Goal: Task Accomplishment & Management: Complete application form

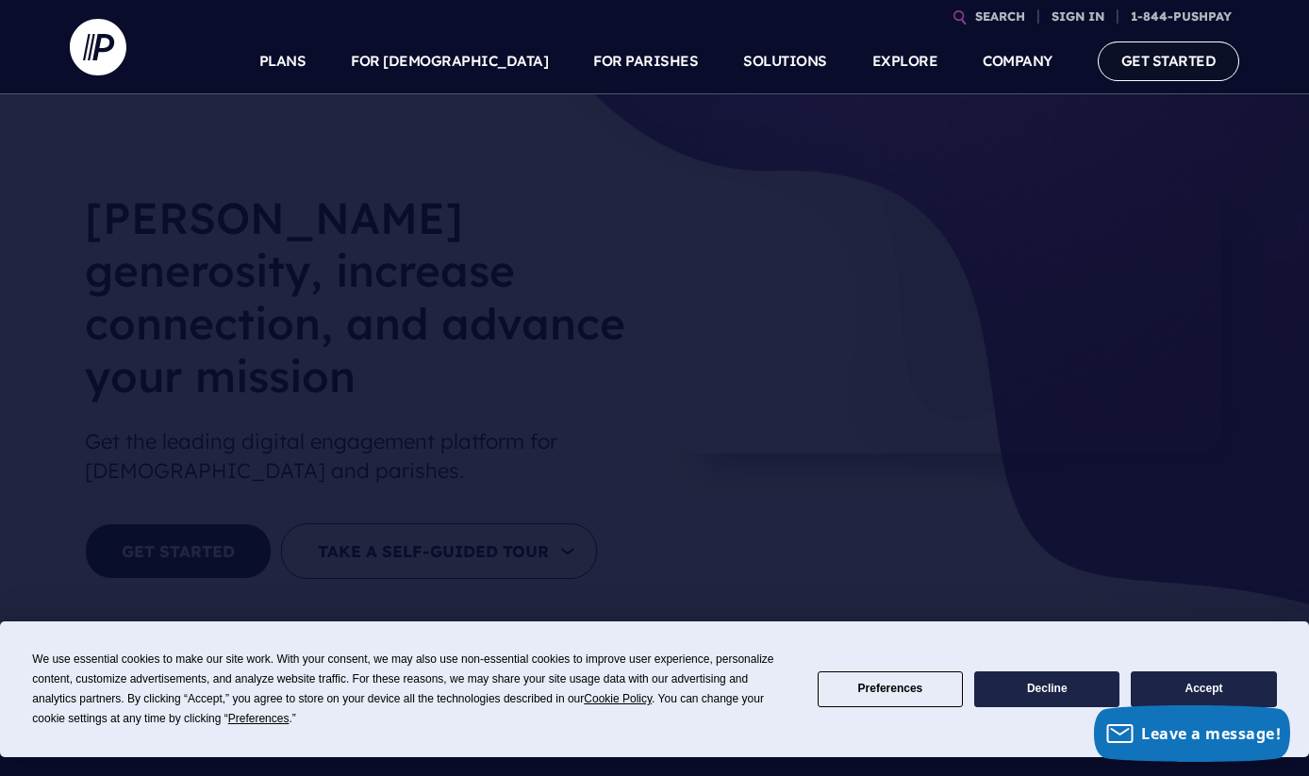
click at [1160, 54] on link "GET STARTED" at bounding box center [1169, 61] width 142 height 39
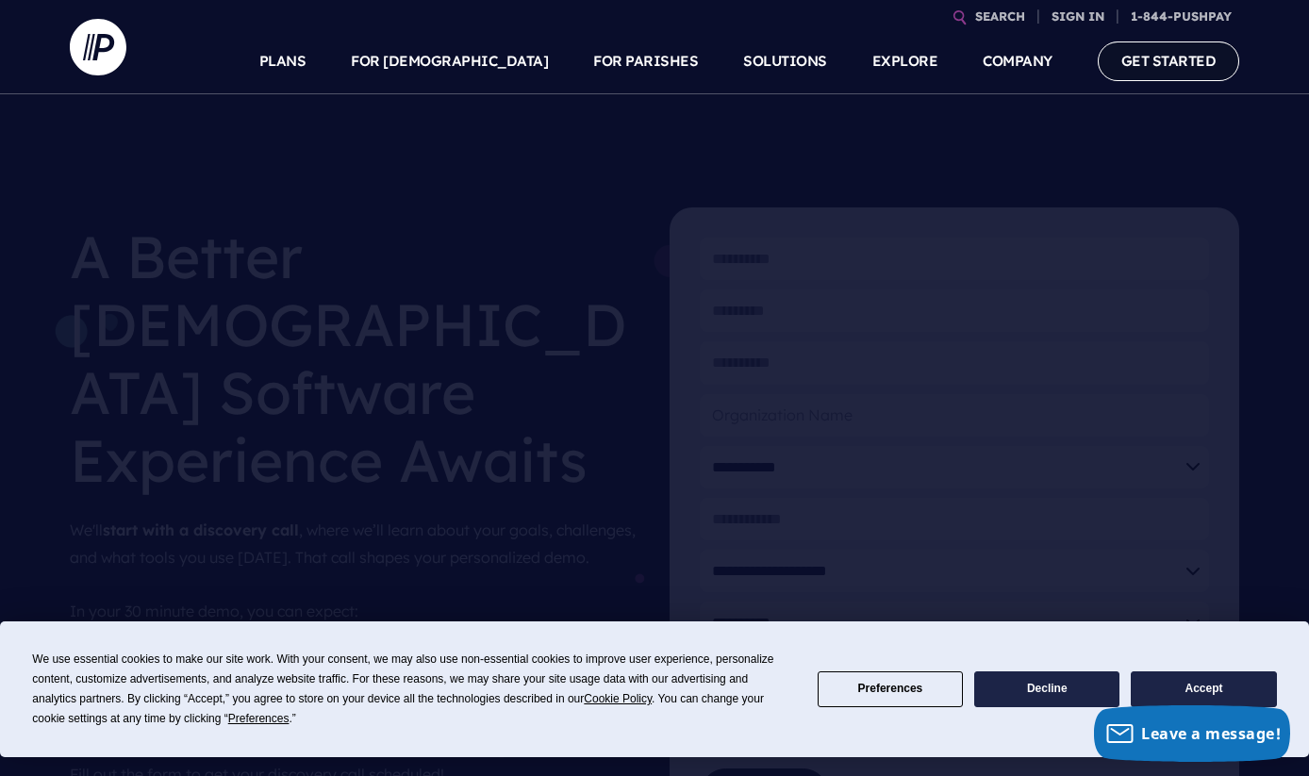
click at [1157, 63] on link "GET STARTED" at bounding box center [1169, 61] width 142 height 39
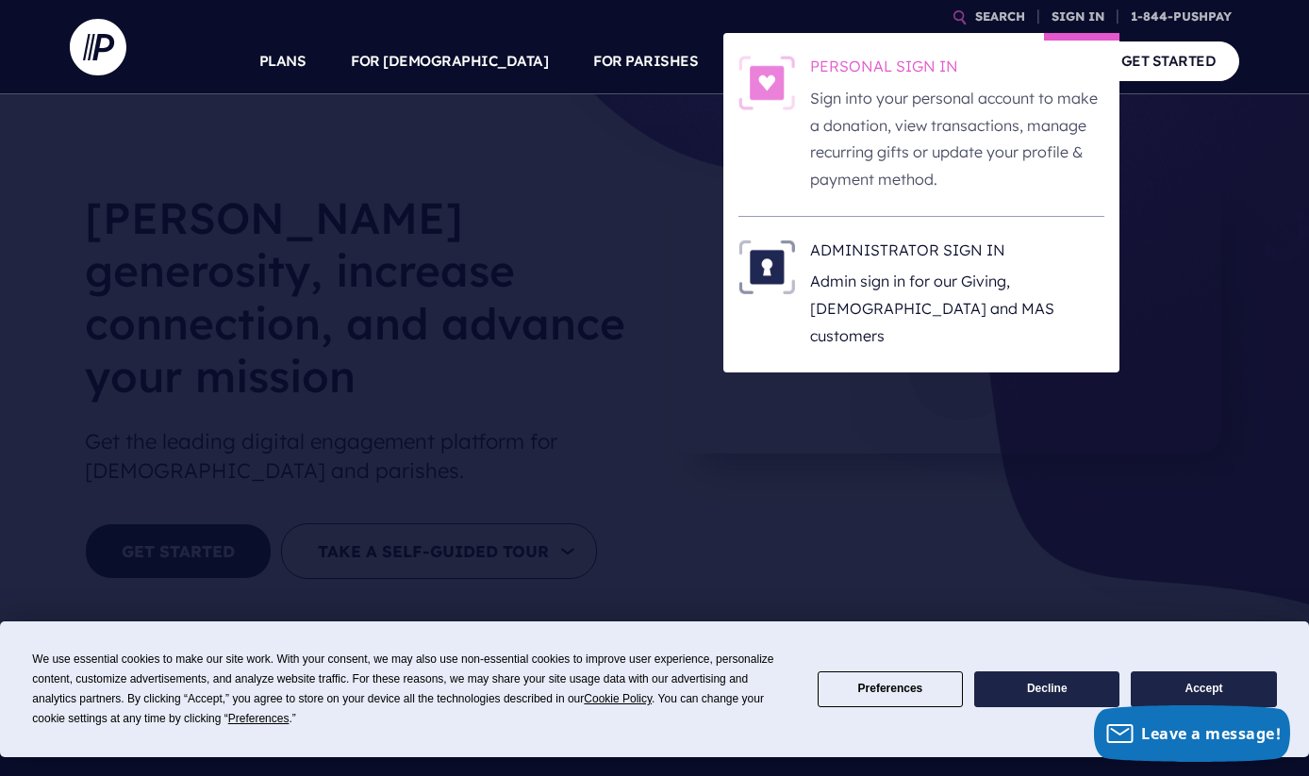
click at [914, 113] on p "Sign into your personal account to make a donation, view transactions, manage r…" at bounding box center [957, 139] width 294 height 108
